Goal: Information Seeking & Learning: Learn about a topic

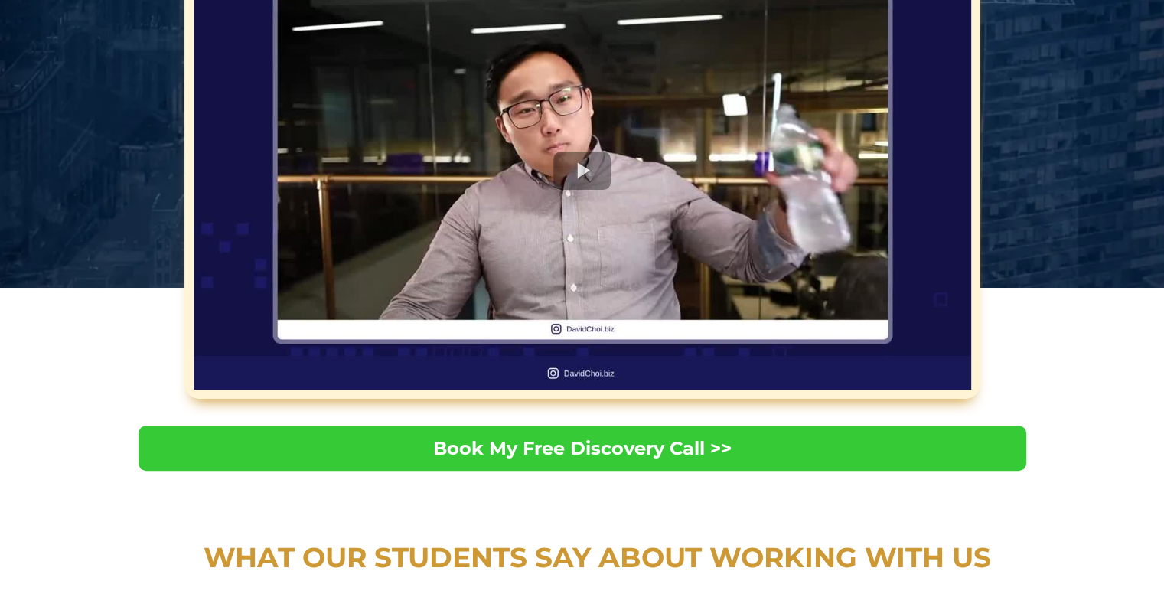
click at [567, 169] on div at bounding box center [583, 171] width 778 height 438
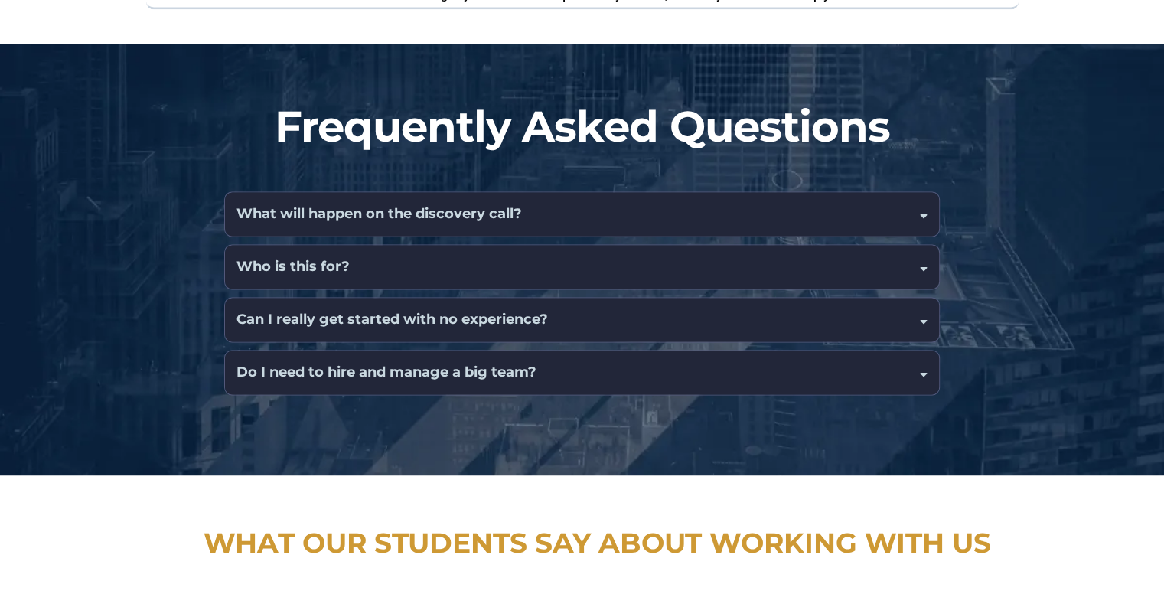
scroll to position [2297, 0]
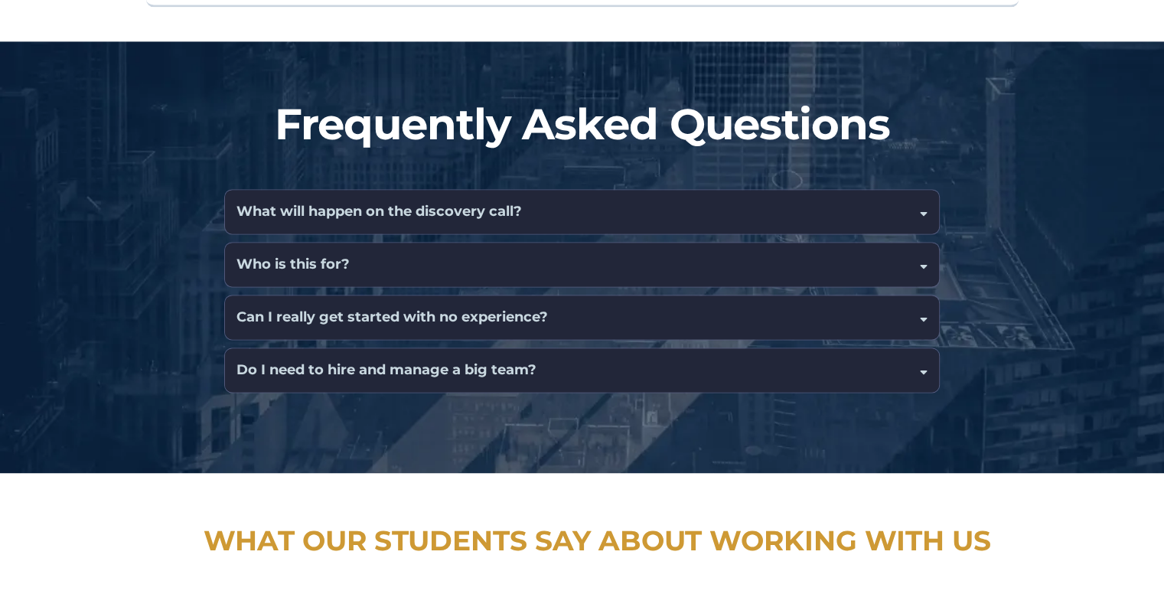
click at [622, 348] on div "Do I need to hire and manage a big team?" at bounding box center [582, 370] width 714 height 44
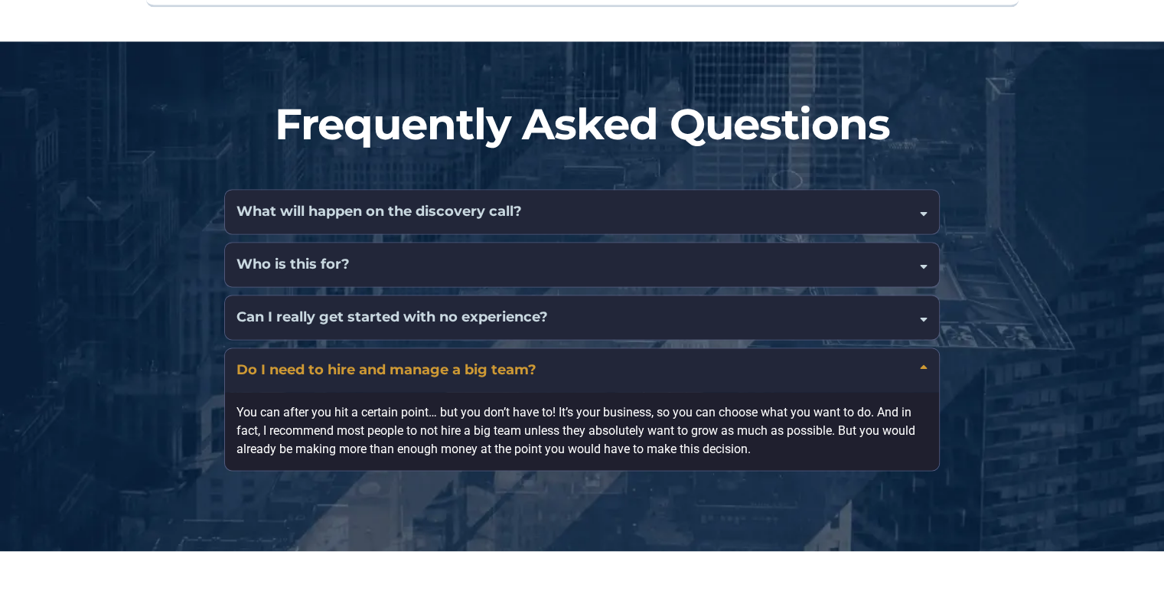
click at [610, 296] on div "Can I really get started with no experience?" at bounding box center [582, 318] width 714 height 44
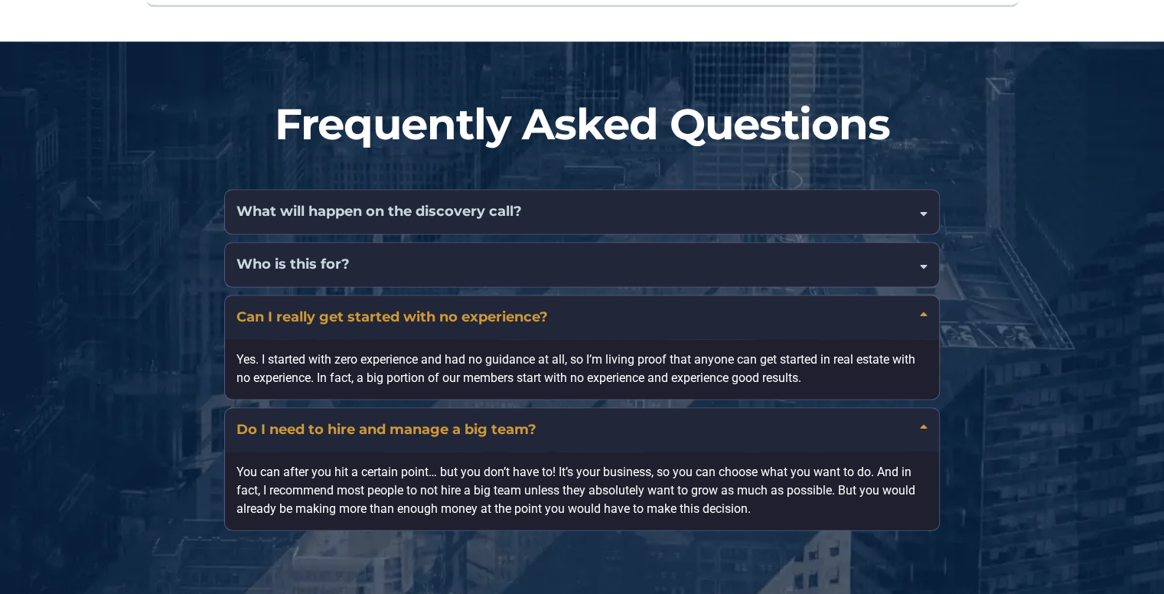
click at [610, 296] on div "Can I really get started with no experience?" at bounding box center [582, 318] width 714 height 44
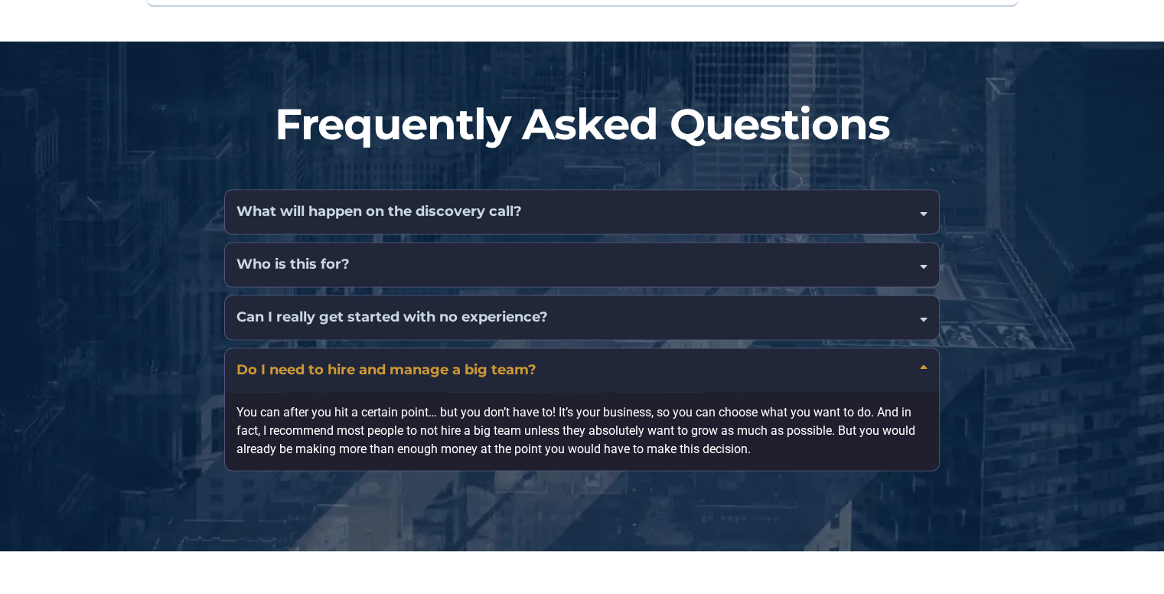
click at [608, 243] on div "Who is this for?" at bounding box center [582, 265] width 714 height 44
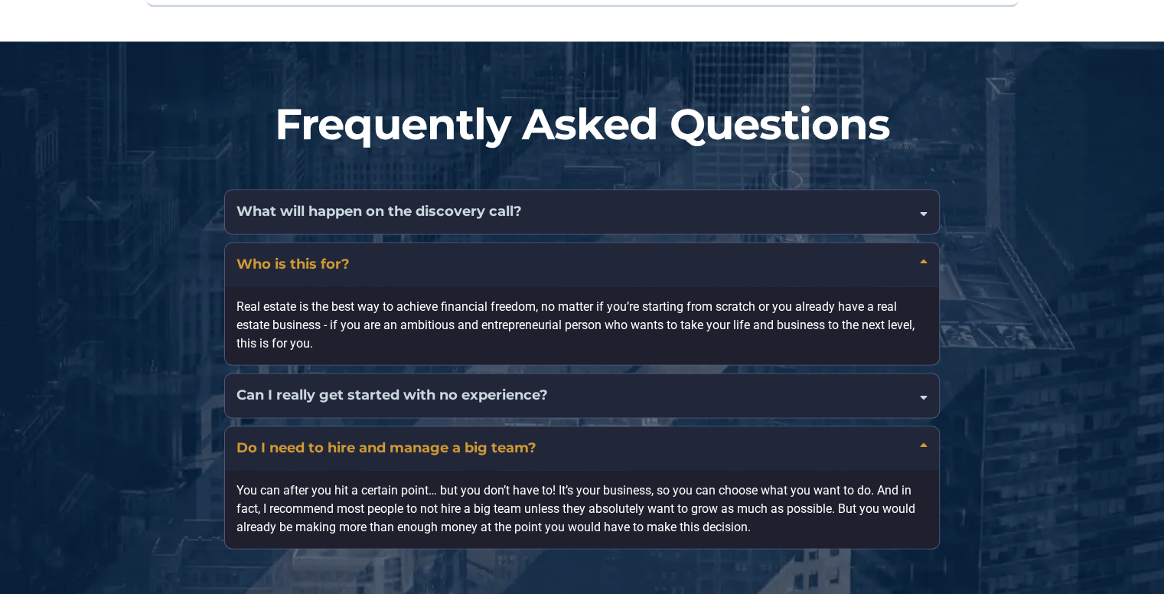
click at [608, 243] on div "Who is this for?" at bounding box center [582, 265] width 714 height 44
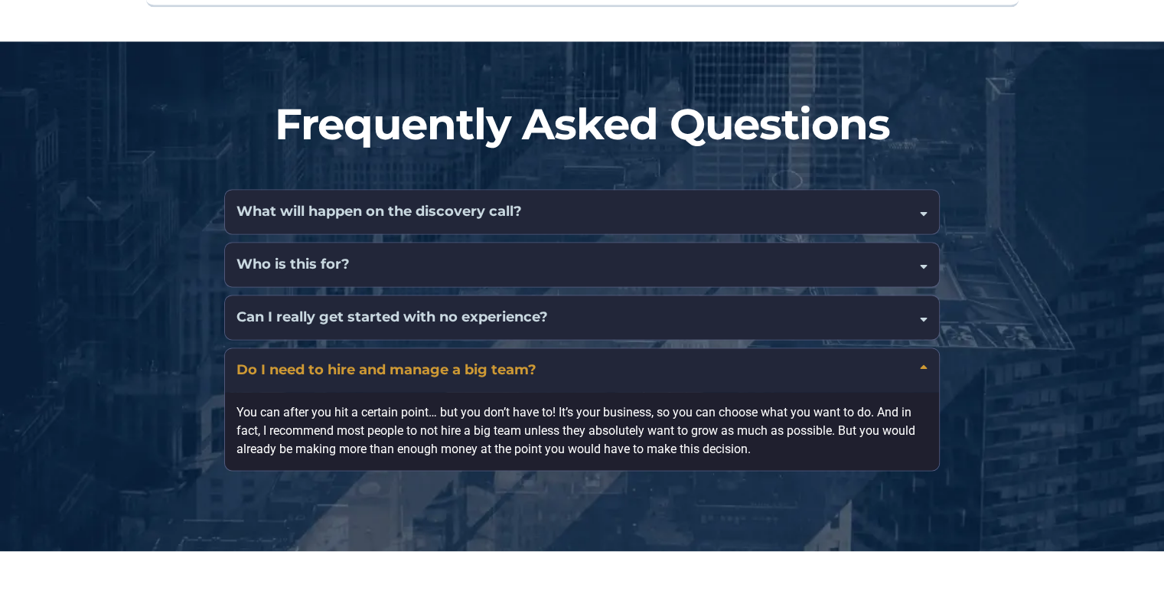
click at [606, 191] on div "What will happen on the discovery call?" at bounding box center [582, 212] width 714 height 44
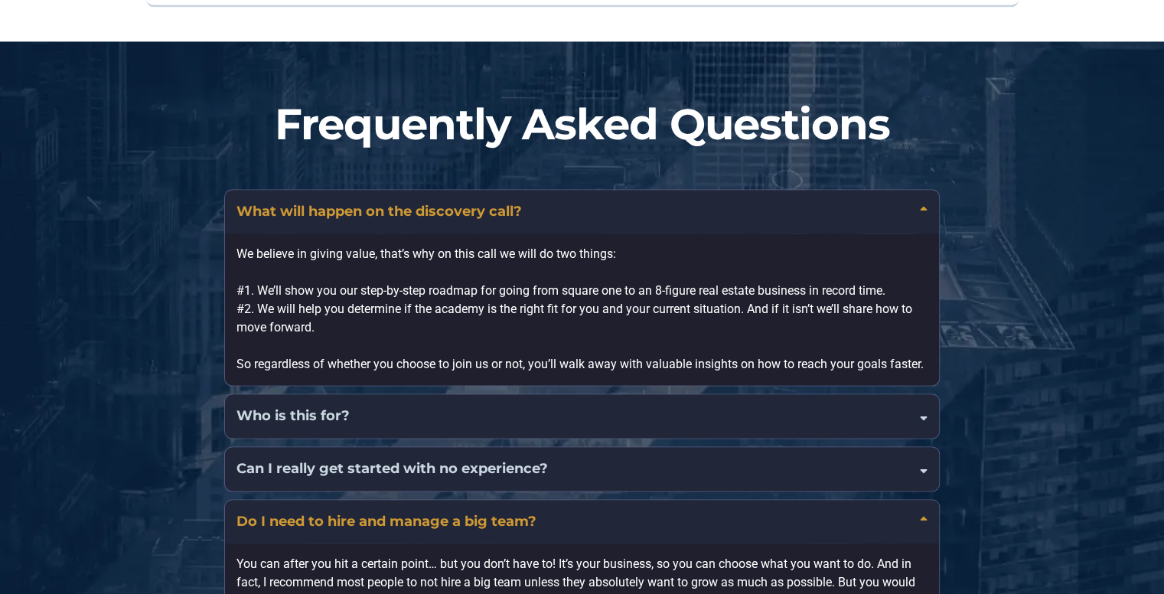
click at [606, 191] on div "What will happen on the discovery call?" at bounding box center [582, 212] width 714 height 44
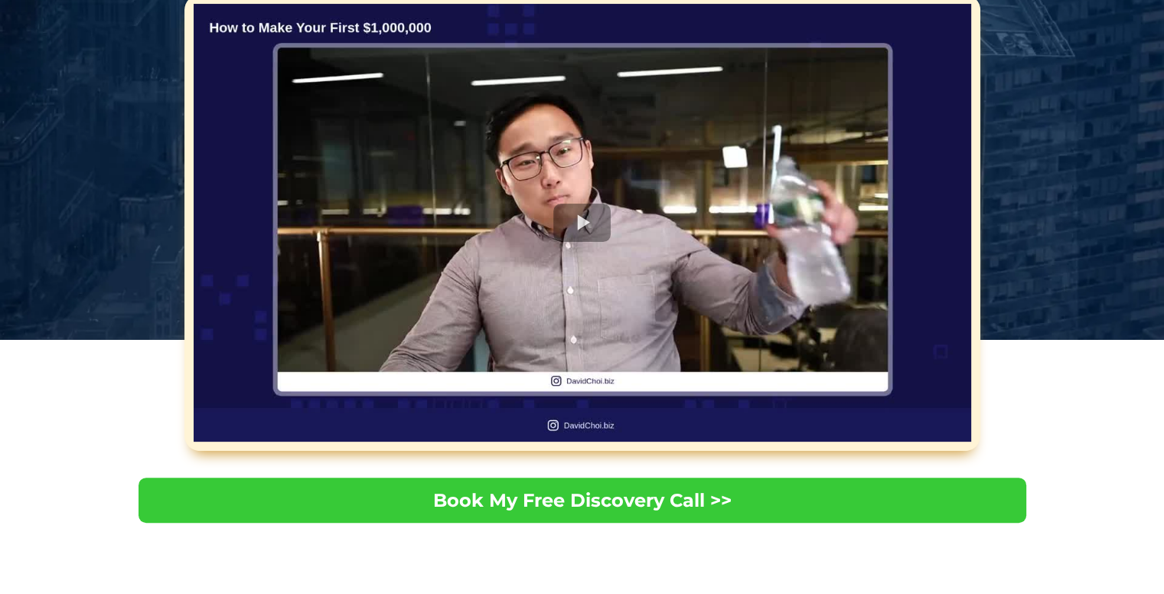
scroll to position [201, 0]
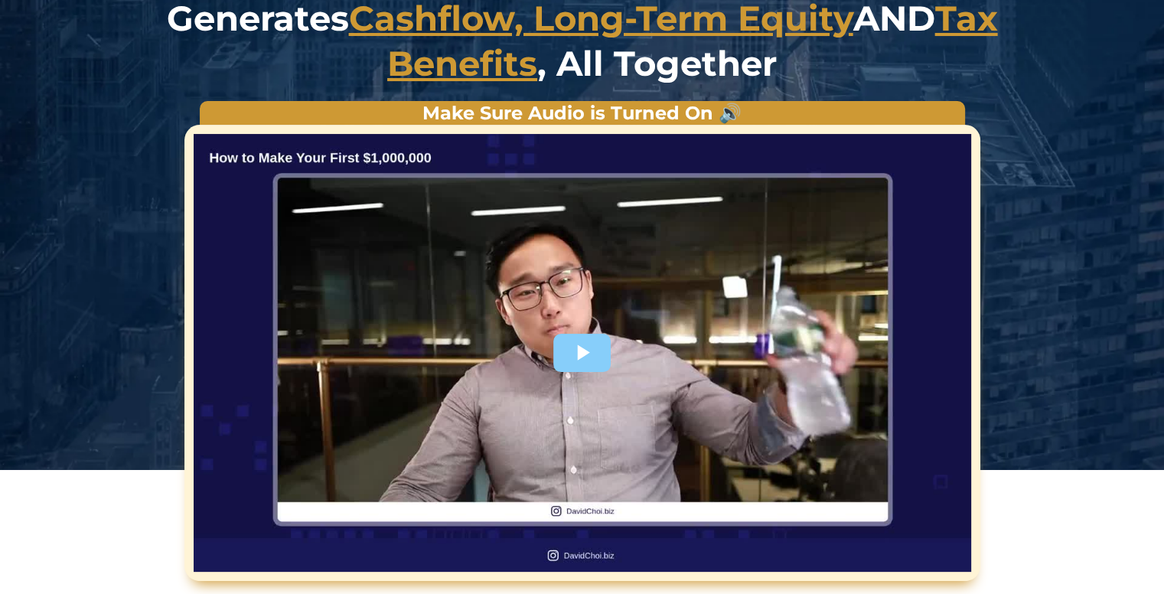
click at [575, 328] on div at bounding box center [583, 353] width 778 height 438
click at [572, 346] on div at bounding box center [583, 353] width 778 height 438
click at [282, 170] on div at bounding box center [583, 353] width 778 height 438
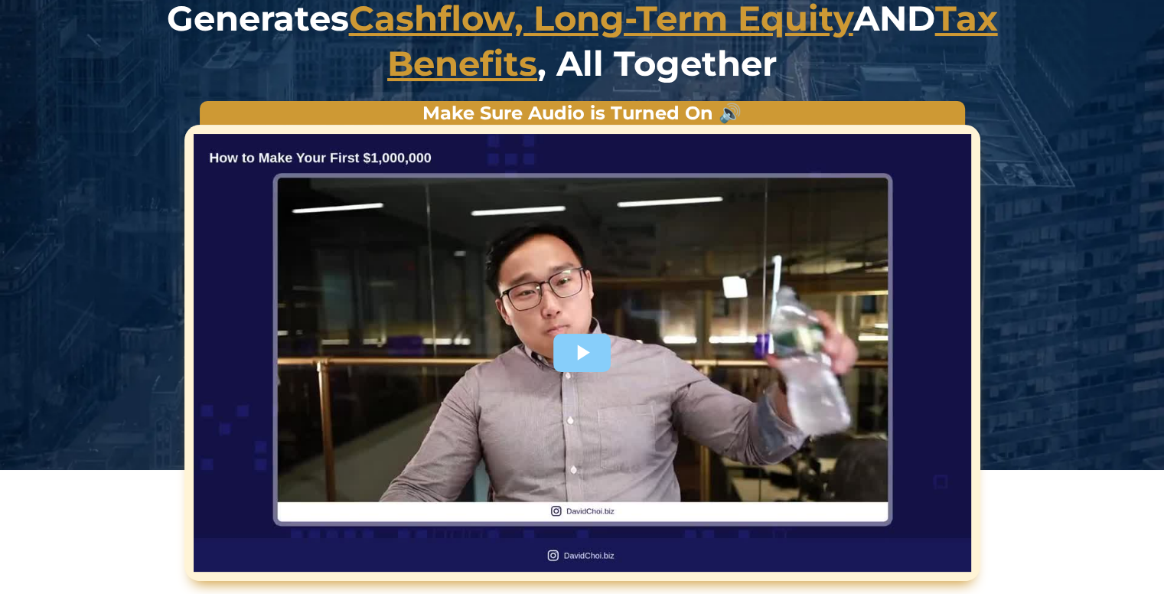
click at [289, 155] on div at bounding box center [583, 353] width 778 height 438
drag, startPoint x: 577, startPoint y: 535, endPoint x: 576, endPoint y: 451, distance: 84.2
click at [579, 531] on div at bounding box center [583, 353] width 778 height 438
click at [729, 113] on strong "Make Sure Audio is Turned On 🔊" at bounding box center [582, 113] width 319 height 22
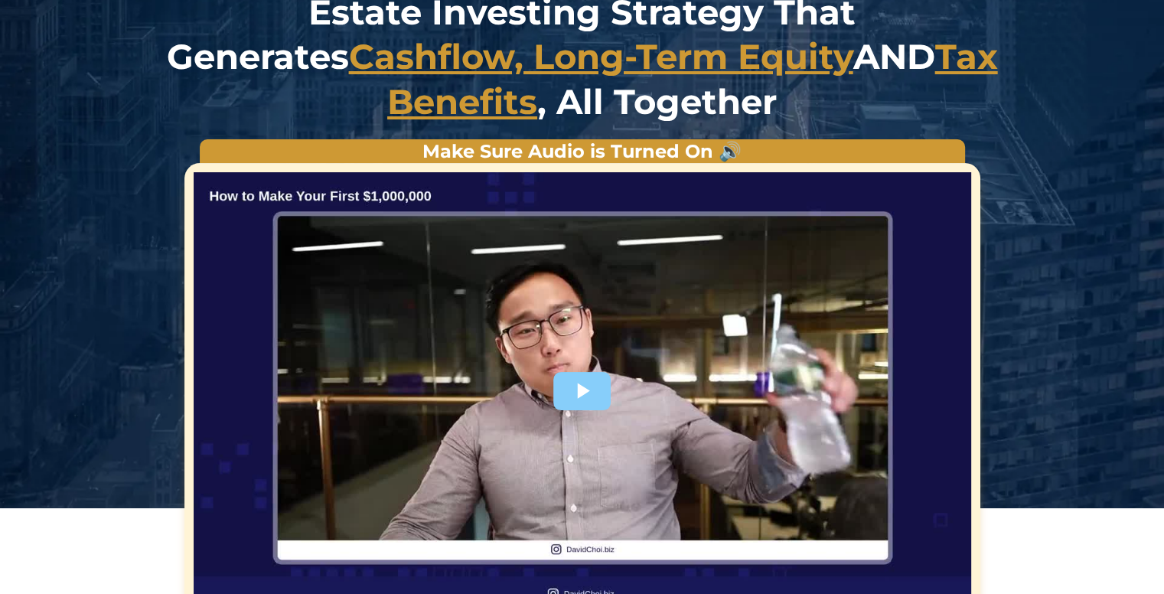
scroll to position [0, 0]
